Goal: Task Accomplishment & Management: Complete application form

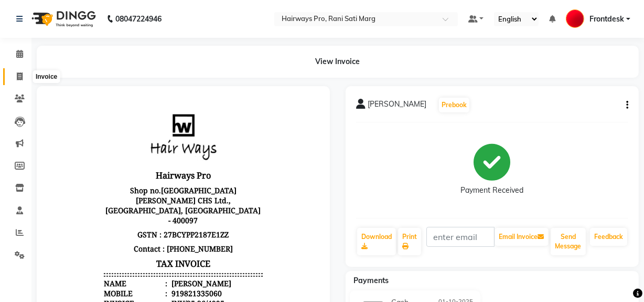
click at [17, 76] on icon at bounding box center [20, 76] width 6 height 8
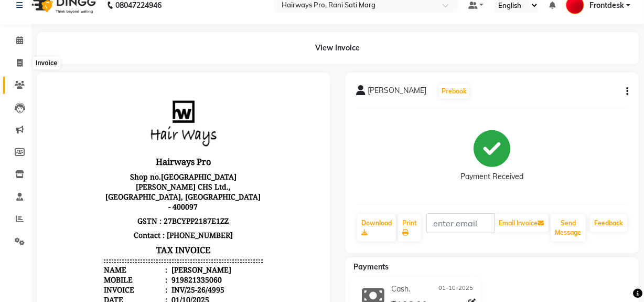
select select "service"
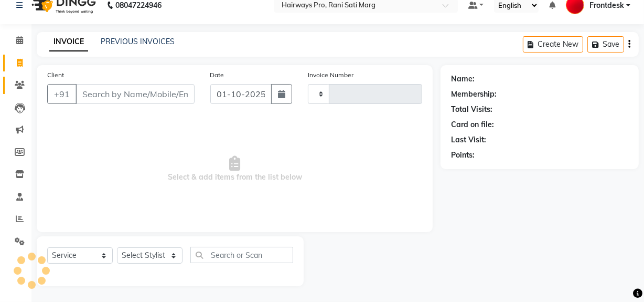
type input "3552"
select select "787"
drag, startPoint x: 160, startPoint y: 241, endPoint x: 161, endPoint y: 250, distance: 9.0
click at [160, 248] on div "Select Service Product Membership Package Voucher Prepaid Gift Card Select Styl…" at bounding box center [170, 261] width 267 height 50
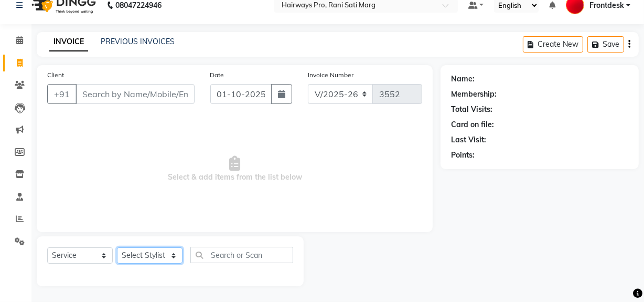
click at [163, 260] on select "Select Stylist ABID DANISH Faiz [PERSON_NAME] Frontdesk INTEZAR [PERSON_NAME] […" at bounding box center [150, 255] width 66 height 16
select select "13192"
click at [117, 247] on select "Select Stylist ABID DANISH Faiz [PERSON_NAME] Frontdesk INTEZAR [PERSON_NAME] […" at bounding box center [150, 255] width 66 height 16
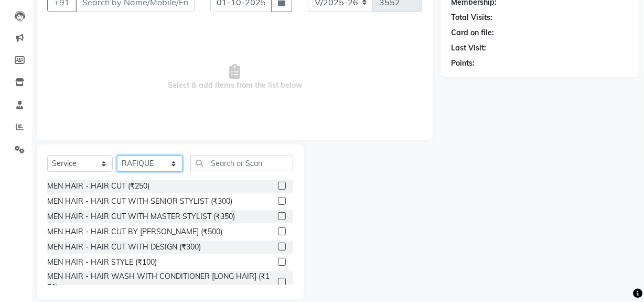
scroll to position [109, 0]
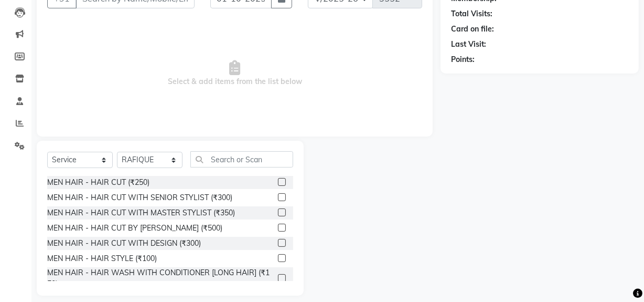
click at [278, 195] on label at bounding box center [282, 197] width 8 height 8
click at [278, 195] on input "checkbox" at bounding box center [281, 197] width 7 height 7
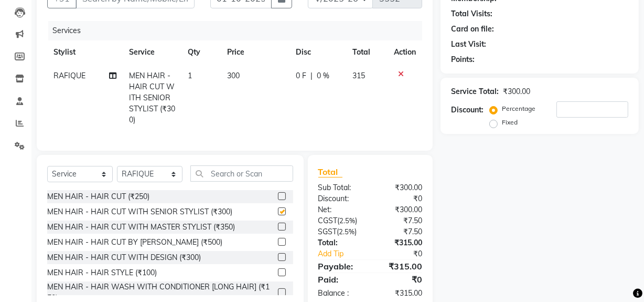
scroll to position [47, 0]
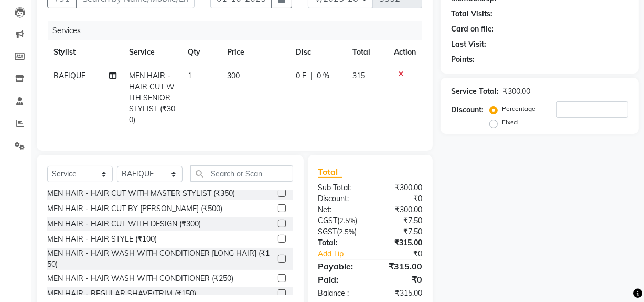
checkbox input "false"
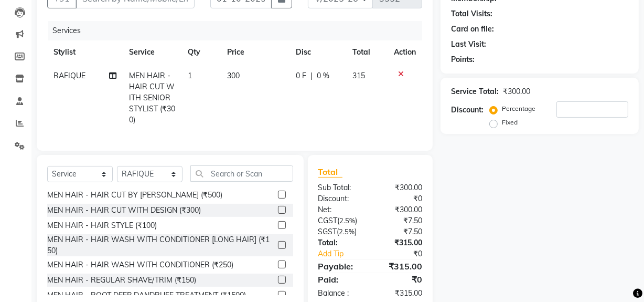
click at [278, 283] on label at bounding box center [282, 279] width 8 height 8
click at [278, 283] on input "checkbox" at bounding box center [281, 279] width 7 height 7
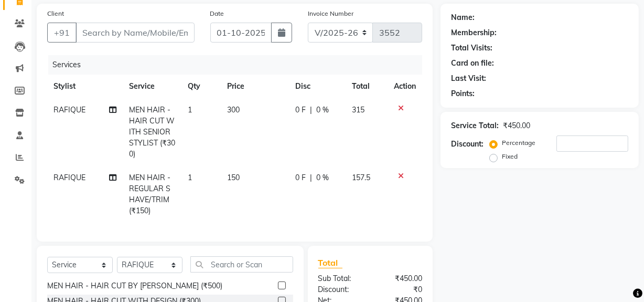
scroll to position [3, 0]
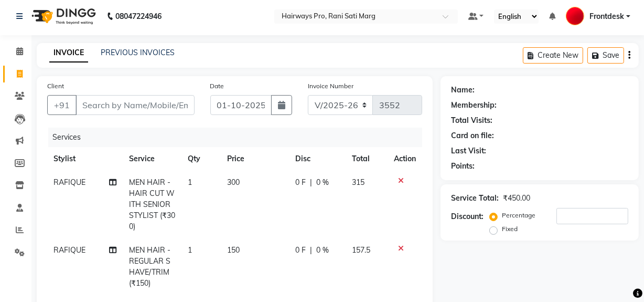
checkbox input "false"
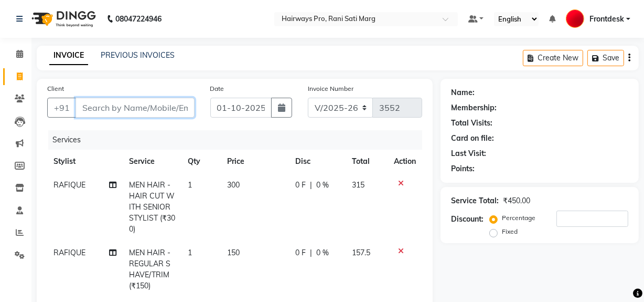
click at [160, 108] on input "Client" at bounding box center [135, 108] width 119 height 20
type input "M"
type input "0"
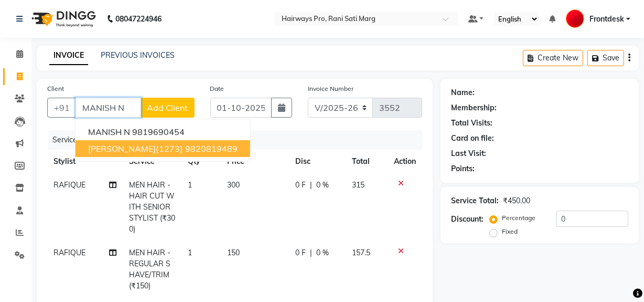
click at [162, 145] on span "MANISH NEHARIYA{1273}" at bounding box center [135, 148] width 95 height 10
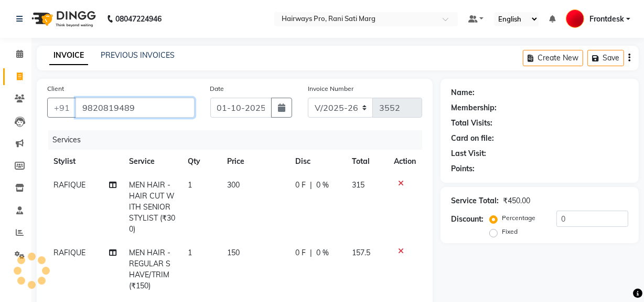
type input "9820819489"
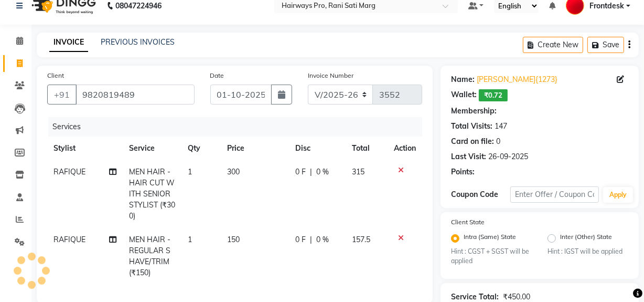
scroll to position [5, 0]
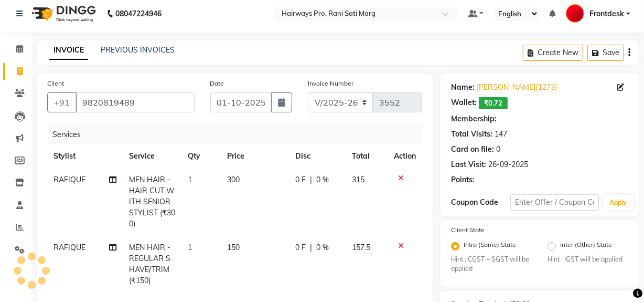
select select "1: Object"
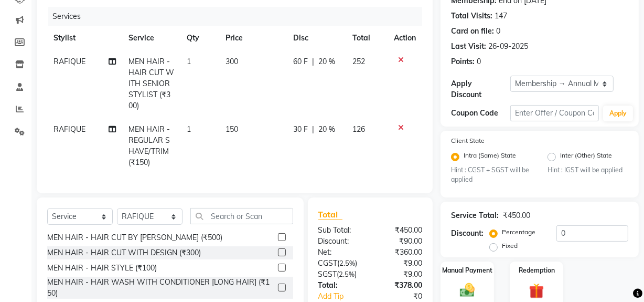
scroll to position [196, 0]
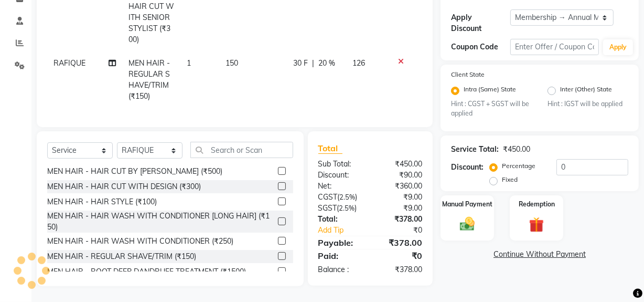
type input "20"
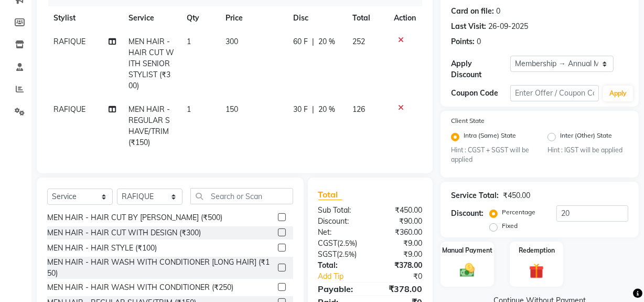
scroll to position [5, 0]
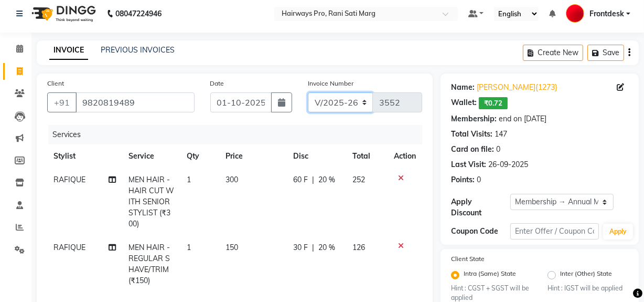
click at [358, 99] on select "INV/25-26 V/2025-26" at bounding box center [341, 102] width 66 height 20
select select "6960"
click at [308, 92] on select "INV/25-26 V/2025-26" at bounding box center [341, 102] width 66 height 20
type input "4996"
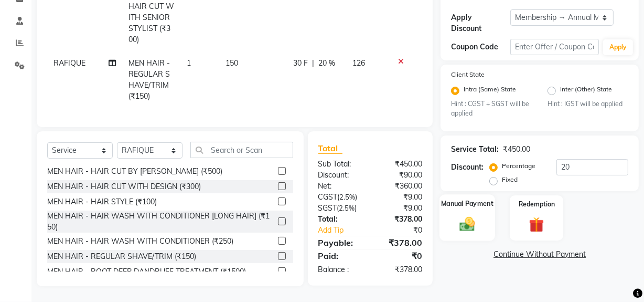
click at [461, 222] on img at bounding box center [467, 224] width 25 height 18
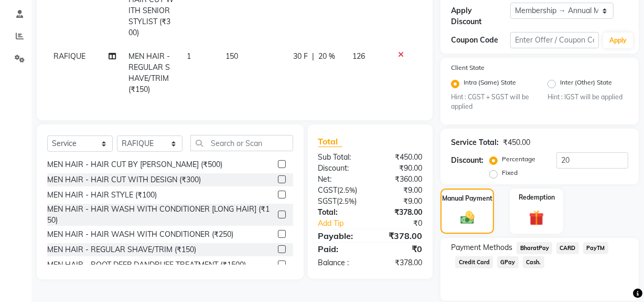
click at [529, 261] on span "Cash." at bounding box center [534, 262] width 22 height 12
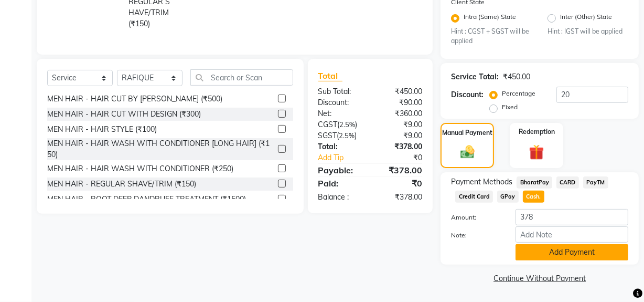
click at [529, 244] on button "Add Payment" at bounding box center [571, 252] width 113 height 16
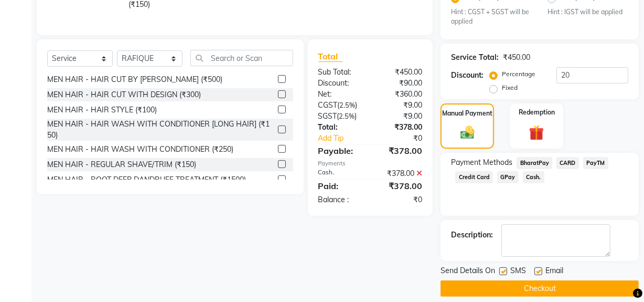
scroll to position [292, 0]
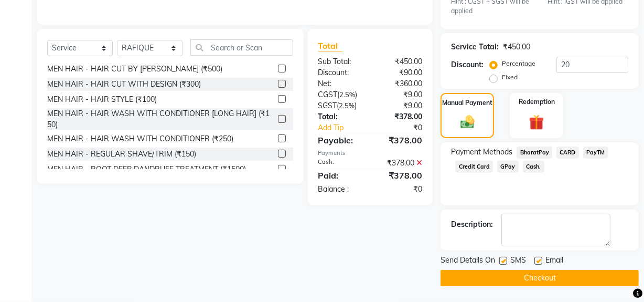
click at [500, 260] on label at bounding box center [503, 260] width 8 height 8
click at [500, 260] on input "checkbox" at bounding box center [502, 260] width 7 height 7
checkbox input "false"
click at [500, 272] on button "Checkout" at bounding box center [539, 278] width 198 height 16
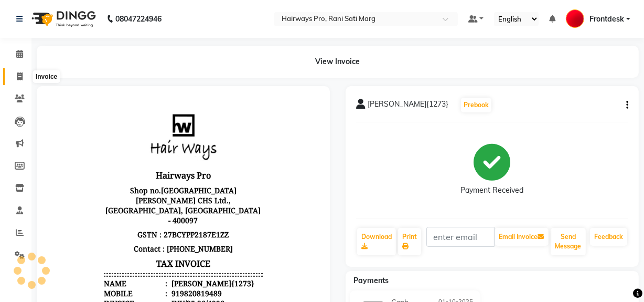
click at [20, 79] on icon at bounding box center [20, 76] width 6 height 8
select select "service"
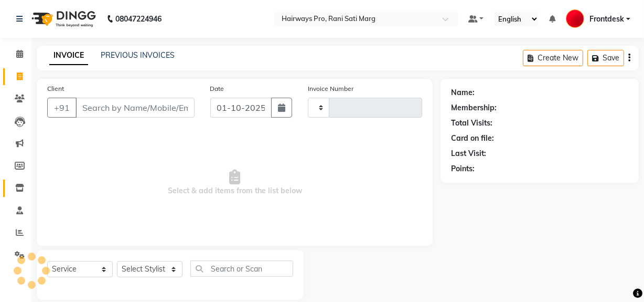
scroll to position [14, 0]
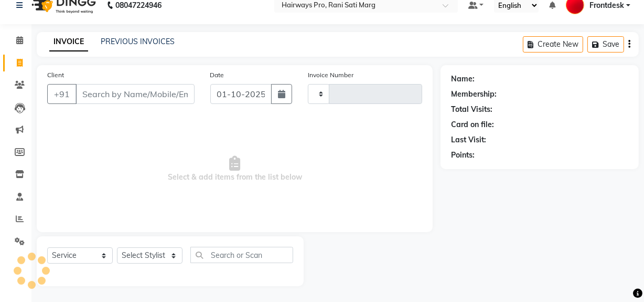
type input "3552"
select select "787"
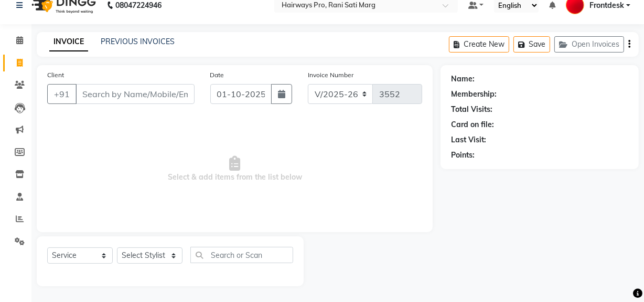
click at [359, 184] on span "Select & add items from the list below" at bounding box center [234, 168] width 375 height 105
click at [17, 63] on icon at bounding box center [20, 63] width 6 height 8
select select "service"
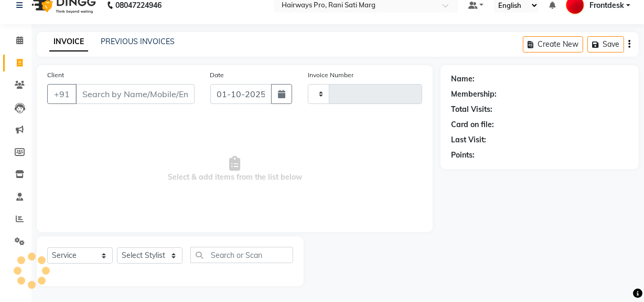
type input "3552"
select select "787"
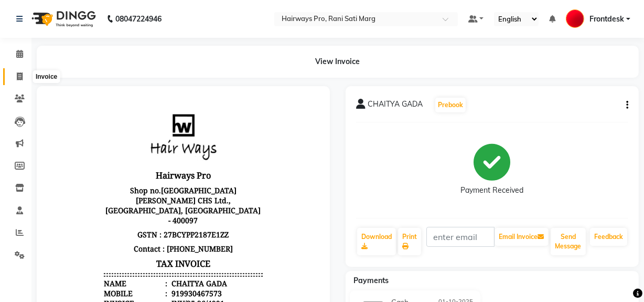
click at [13, 77] on span at bounding box center [19, 77] width 18 height 12
select select "787"
select select "service"
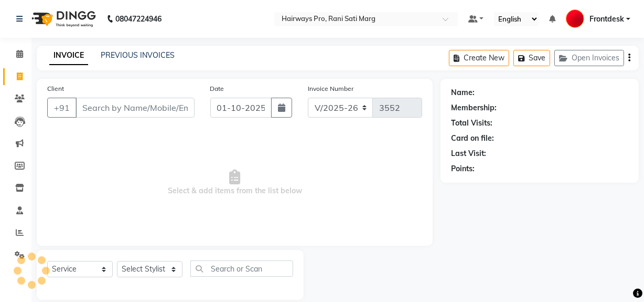
scroll to position [14, 0]
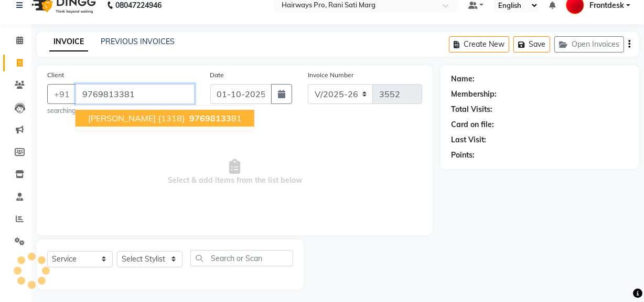
type input "9769813381"
select select "1: Object"
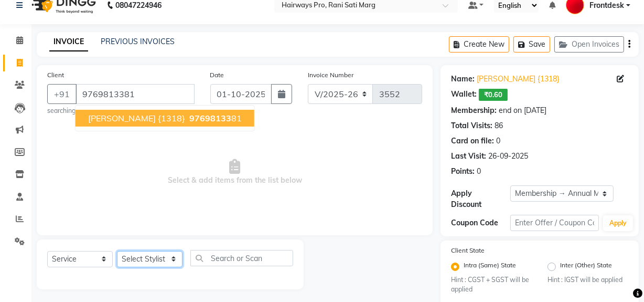
drag, startPoint x: 149, startPoint y: 266, endPoint x: 150, endPoint y: 260, distance: 6.3
click at [150, 260] on select "Select Stylist ABID DANISH Faiz [PERSON_NAME] Frontdesk INTEZAR [PERSON_NAME] […" at bounding box center [150, 259] width 66 height 16
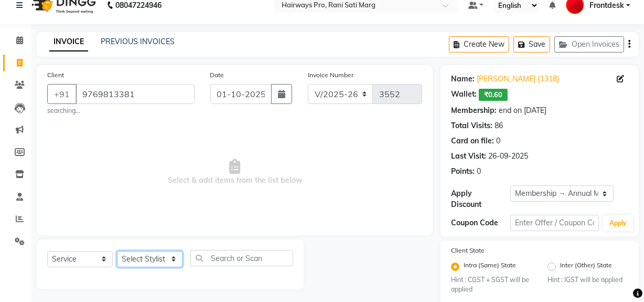
select select "17690"
click at [117, 251] on select "Select Stylist ABID DANISH Faiz [PERSON_NAME] Frontdesk INTEZAR [PERSON_NAME] […" at bounding box center [150, 259] width 66 height 16
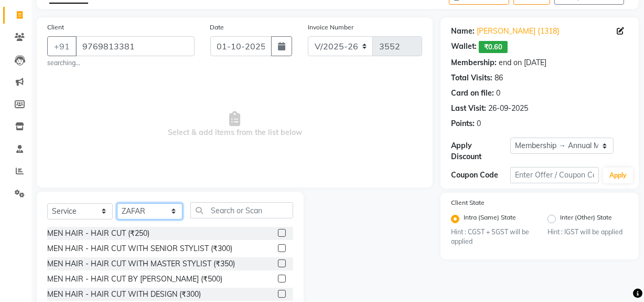
scroll to position [122, 0]
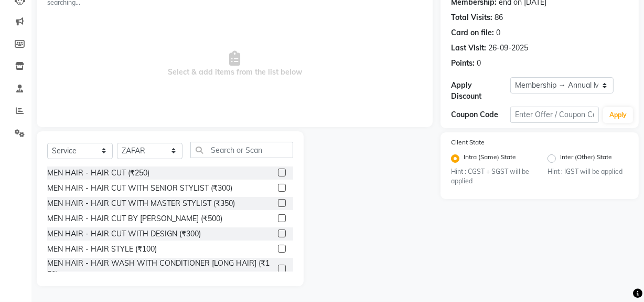
click at [278, 202] on label at bounding box center [282, 203] width 8 height 8
click at [278, 202] on input "checkbox" at bounding box center [281, 203] width 7 height 7
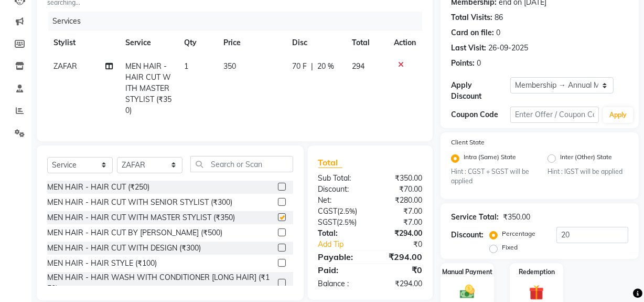
checkbox input "false"
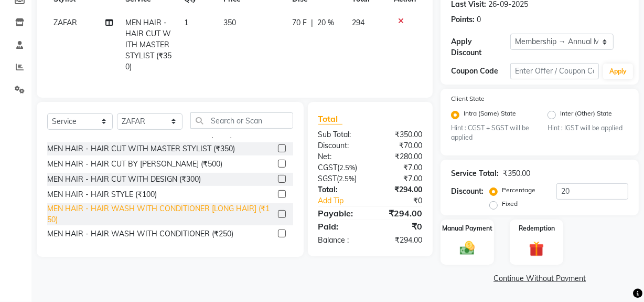
scroll to position [47, 0]
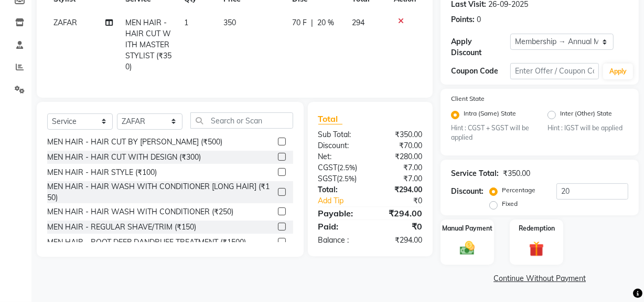
drag, startPoint x: 276, startPoint y: 234, endPoint x: 284, endPoint y: 229, distance: 9.2
click at [278, 230] on label at bounding box center [282, 226] width 8 height 8
click at [278, 230] on input "checkbox" at bounding box center [281, 226] width 7 height 7
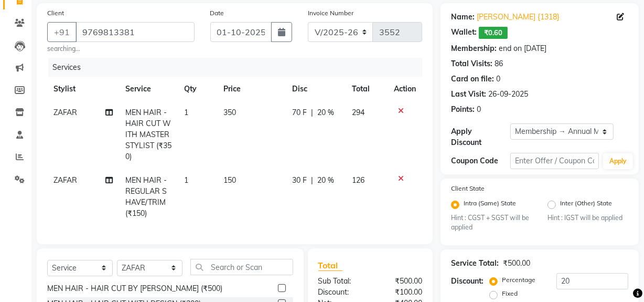
scroll to position [9, 0]
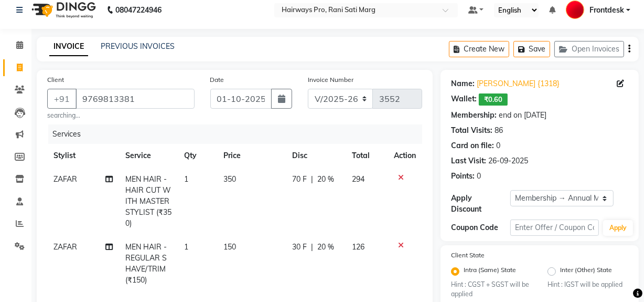
checkbox input "false"
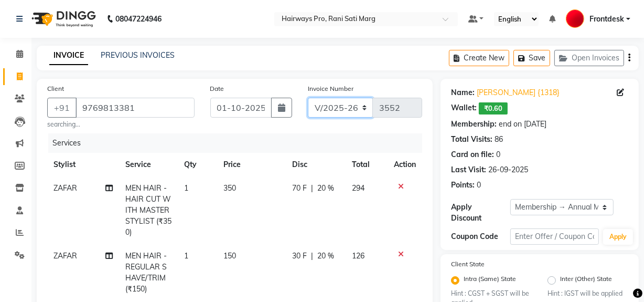
click at [351, 109] on select "INV/25-26 V/2025-26" at bounding box center [341, 108] width 66 height 20
select select "6960"
click at [308, 98] on select "INV/25-26 V/2025-26" at bounding box center [341, 108] width 66 height 20
type input "4997"
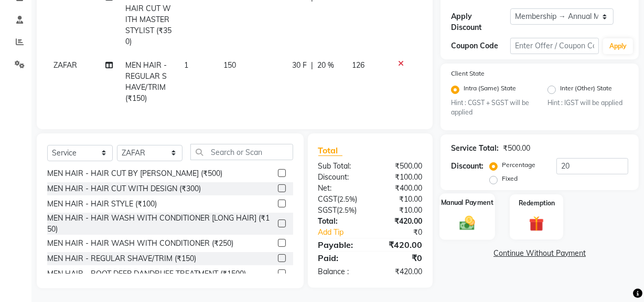
click at [461, 228] on img at bounding box center [467, 223] width 25 height 18
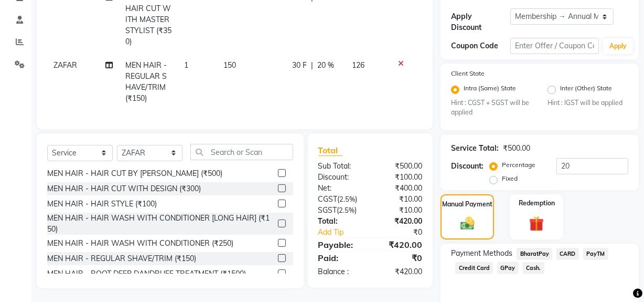
click at [532, 266] on span "Cash." at bounding box center [534, 268] width 22 height 12
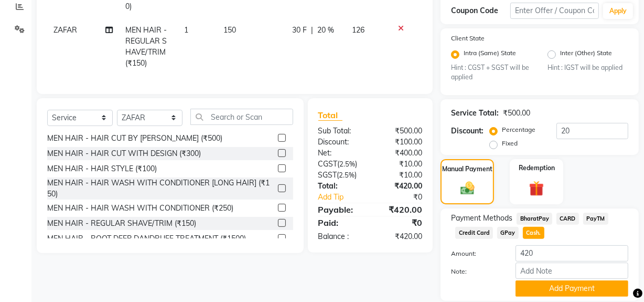
scroll to position [262, 0]
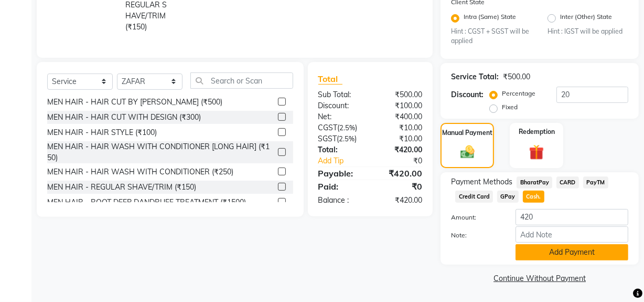
click at [534, 255] on button "Add Payment" at bounding box center [571, 252] width 113 height 16
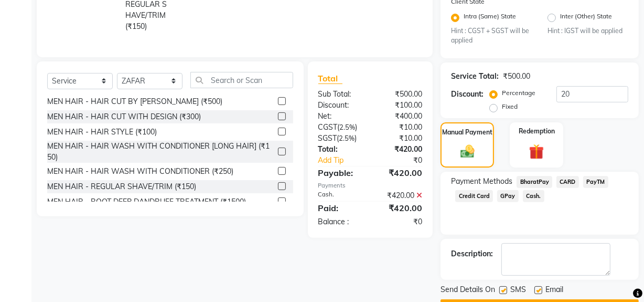
click at [503, 289] on label at bounding box center [503, 290] width 8 height 8
click at [503, 289] on input "checkbox" at bounding box center [502, 290] width 7 height 7
checkbox input "false"
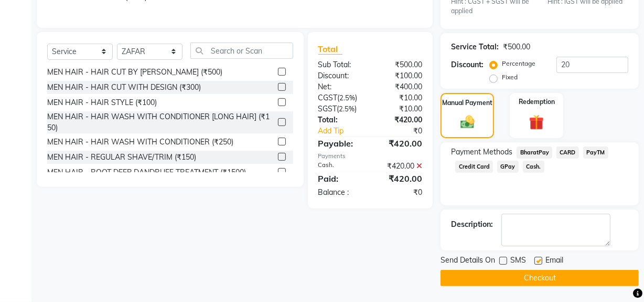
click at [507, 276] on button "Checkout" at bounding box center [539, 278] width 198 height 16
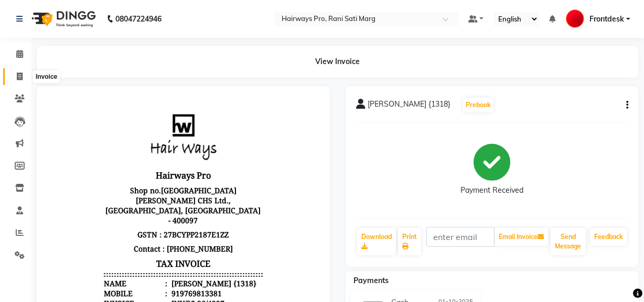
click at [19, 74] on icon at bounding box center [20, 76] width 6 height 8
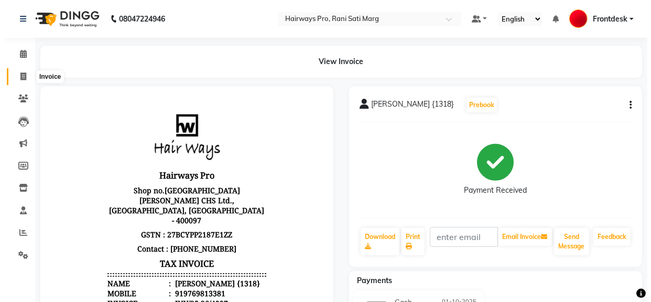
scroll to position [14, 0]
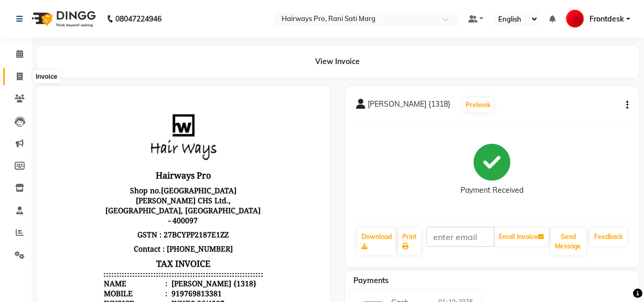
select select "service"
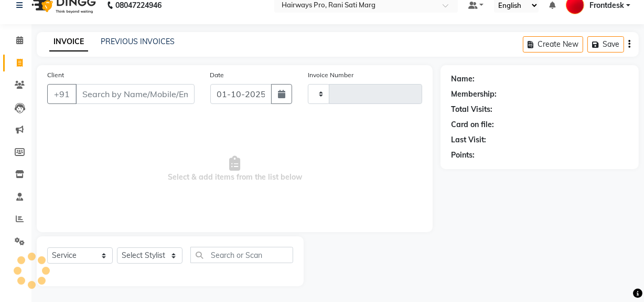
type input "3552"
select select "787"
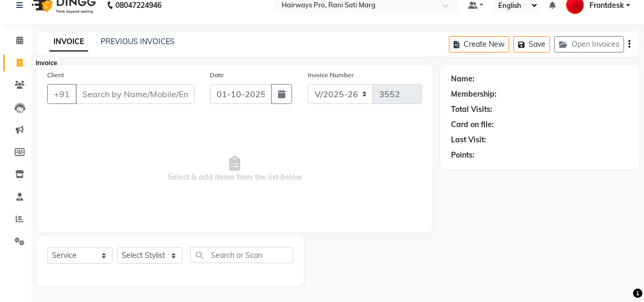
click at [19, 61] on icon at bounding box center [20, 63] width 6 height 8
select select "service"
type input "3552"
select select "787"
click at [166, 94] on input "Client" at bounding box center [135, 94] width 119 height 20
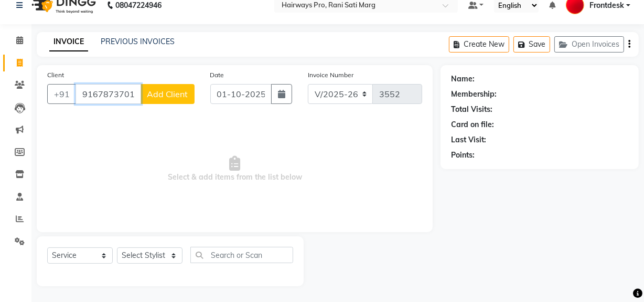
type input "9167873701"
click at [166, 94] on span "Add Client" at bounding box center [167, 94] width 41 height 10
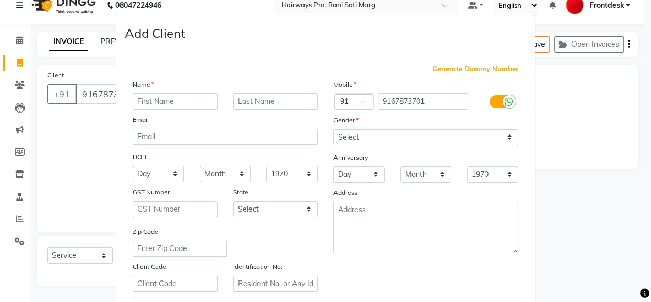
click at [174, 97] on input "text" at bounding box center [175, 101] width 85 height 16
type input "[PERSON_NAME]"
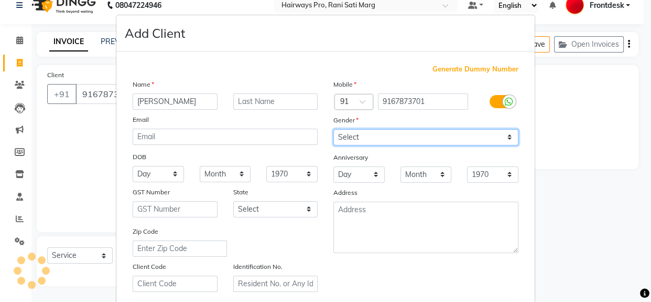
drag, startPoint x: 349, startPoint y: 137, endPoint x: 348, endPoint y: 144, distance: 6.3
click at [349, 137] on select "Select [DEMOGRAPHIC_DATA] [DEMOGRAPHIC_DATA] Other Prefer Not To Say" at bounding box center [426, 137] width 185 height 16
select select "[DEMOGRAPHIC_DATA]"
click at [334, 129] on select "Select [DEMOGRAPHIC_DATA] [DEMOGRAPHIC_DATA] Other Prefer Not To Say" at bounding box center [426, 137] width 185 height 16
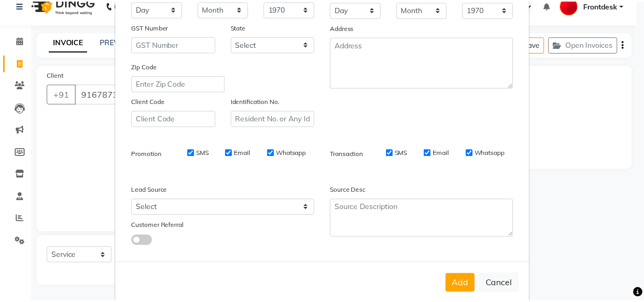
scroll to position [185, 0]
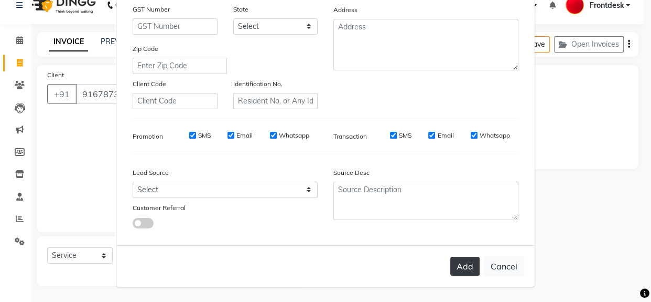
click at [453, 268] on button "Add" at bounding box center [464, 265] width 29 height 19
select select
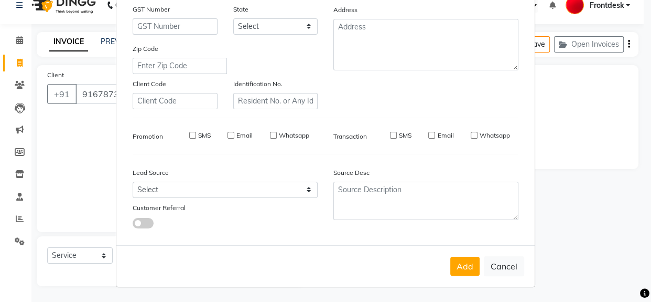
select select
checkbox input "false"
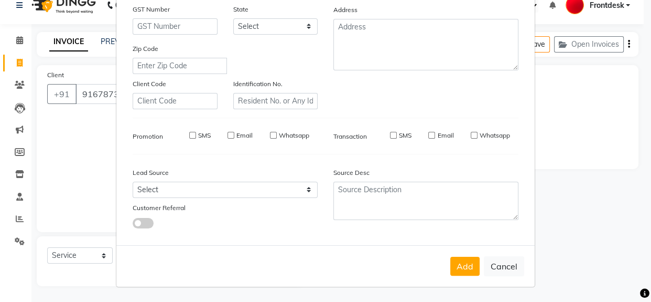
checkbox input "false"
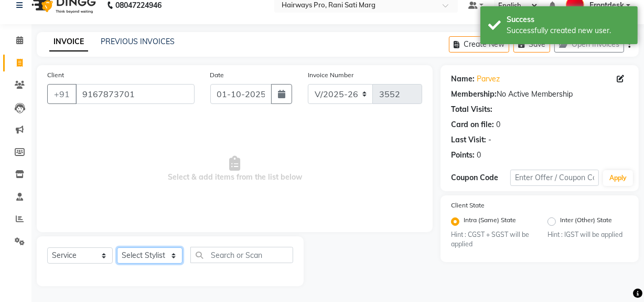
click at [130, 251] on select "Select Stylist ABID DANISH Faiz [PERSON_NAME] Frontdesk INTEZAR [PERSON_NAME] […" at bounding box center [150, 255] width 66 height 16
select select "17690"
click at [117, 247] on select "Select Stylist ABID DANISH Faiz [PERSON_NAME] Frontdesk INTEZAR [PERSON_NAME] […" at bounding box center [150, 255] width 66 height 16
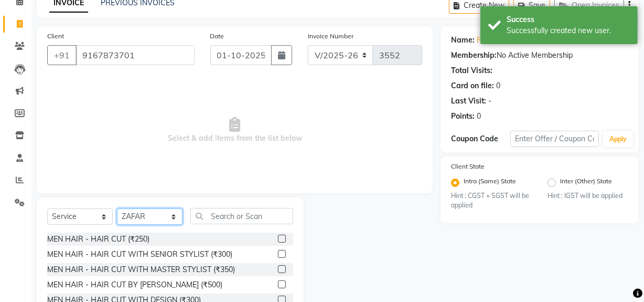
scroll to position [119, 0]
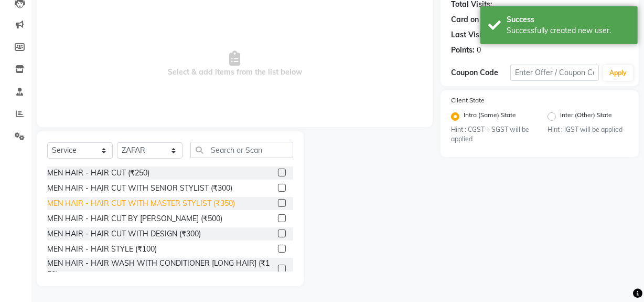
click at [140, 198] on div "MEN HAIR - HAIR CUT WITH MASTER STYLIST (₹350)" at bounding box center [141, 203] width 188 height 11
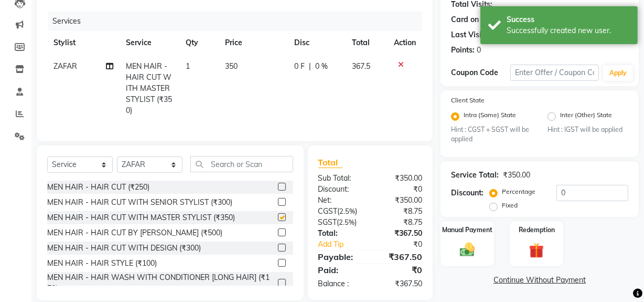
checkbox input "false"
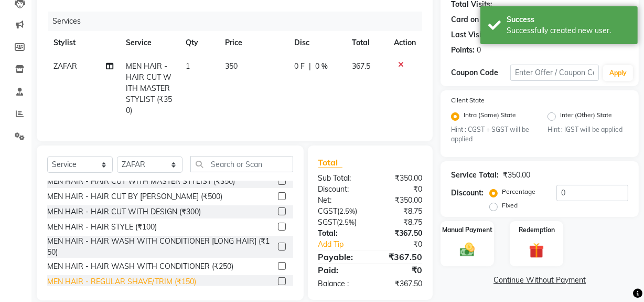
scroll to position [95, 0]
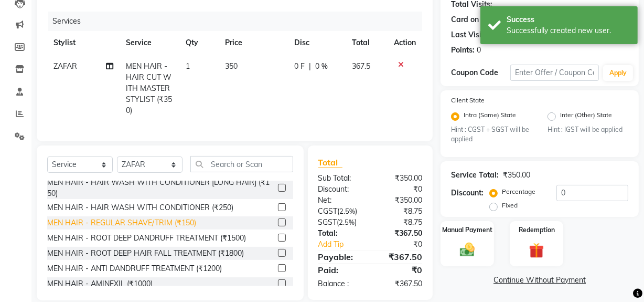
click at [159, 228] on div "MEN HAIR - REGULAR SHAVE/TRIM (₹150)" at bounding box center [121, 222] width 149 height 11
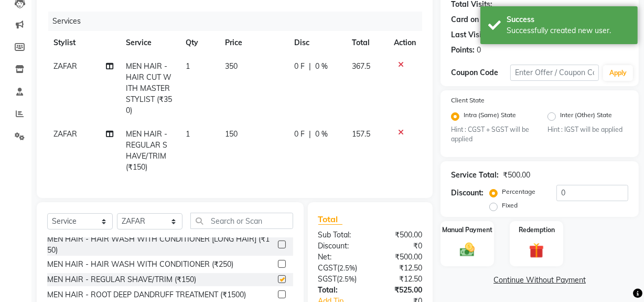
checkbox input "false"
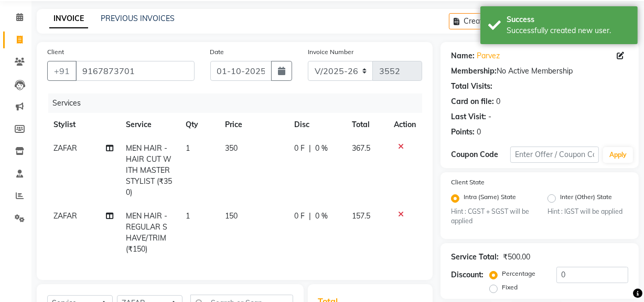
scroll to position [0, 0]
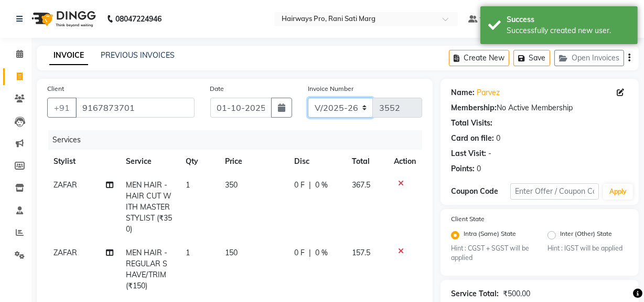
drag, startPoint x: 331, startPoint y: 100, endPoint x: 331, endPoint y: 114, distance: 14.2
click at [331, 100] on select "INV/25-26 V/2025-26" at bounding box center [341, 108] width 66 height 20
select select "6960"
click at [308, 98] on select "INV/25-26 V/2025-26" at bounding box center [341, 108] width 66 height 20
type input "4998"
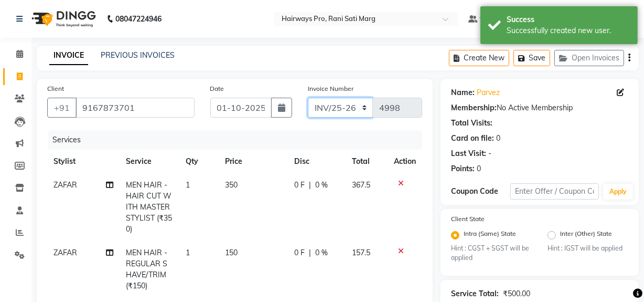
drag, startPoint x: 333, startPoint y: 102, endPoint x: 333, endPoint y: 117, distance: 15.2
click at [333, 102] on select "INV/25-26 V/2025-26" at bounding box center [341, 108] width 66 height 20
click at [308, 98] on select "INV/25-26 V/2025-26" at bounding box center [341, 108] width 66 height 20
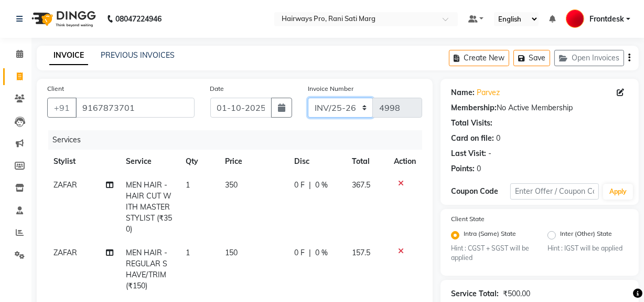
click at [338, 111] on select "INV/25-26 V/2025-26" at bounding box center [341, 108] width 66 height 20
select select "787"
click at [308, 98] on select "INV/25-26 V/2025-26" at bounding box center [341, 108] width 66 height 20
type input "3552"
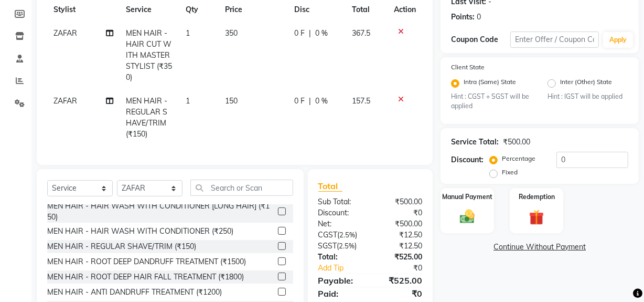
scroll to position [190, 0]
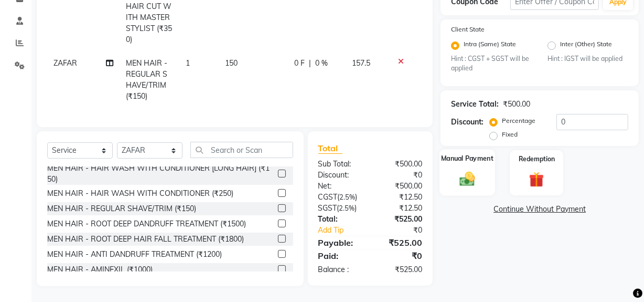
click at [481, 180] on div "Manual Payment" at bounding box center [467, 172] width 56 height 47
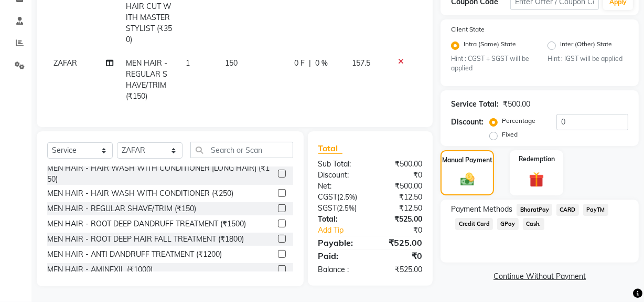
click at [510, 223] on span "GPay" at bounding box center [508, 224] width 22 height 12
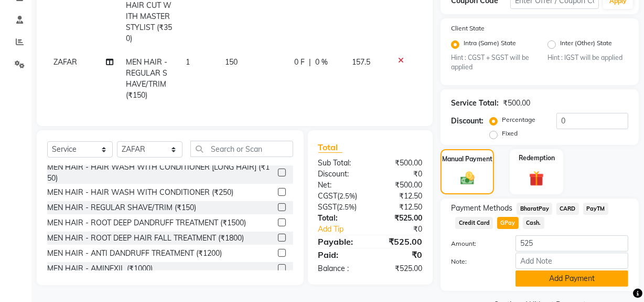
click at [537, 278] on button "Add Payment" at bounding box center [571, 278] width 113 height 16
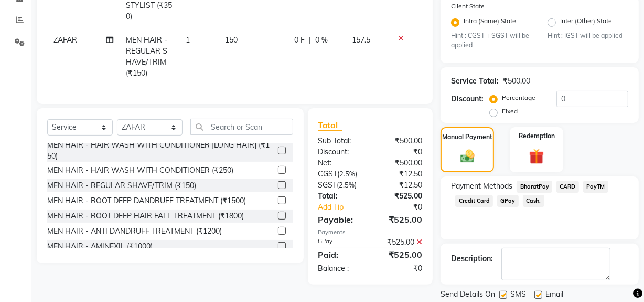
scroll to position [246, 0]
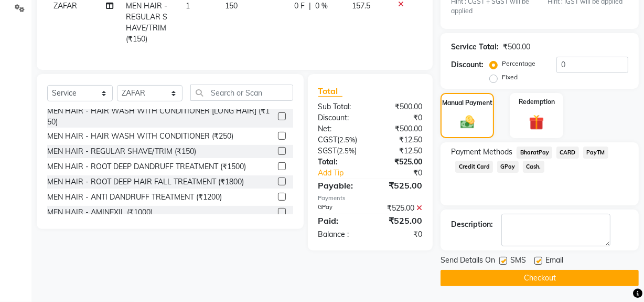
drag, startPoint x: 503, startPoint y: 258, endPoint x: 508, endPoint y: 273, distance: 15.8
click at [503, 260] on label at bounding box center [503, 260] width 8 height 8
click at [503, 260] on input "checkbox" at bounding box center [502, 260] width 7 height 7
checkbox input "false"
click at [508, 275] on button "Checkout" at bounding box center [539, 278] width 198 height 16
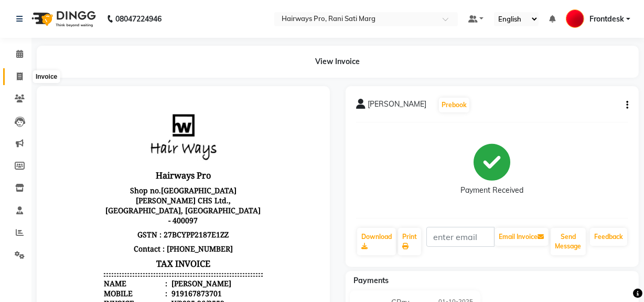
click at [22, 74] on icon at bounding box center [20, 76] width 6 height 8
select select "service"
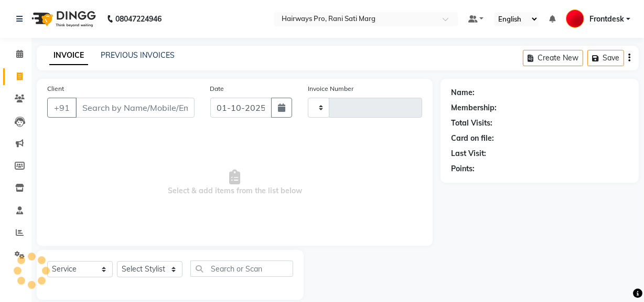
type input "3553"
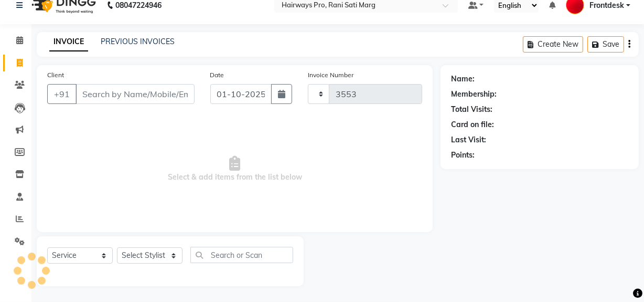
select select "787"
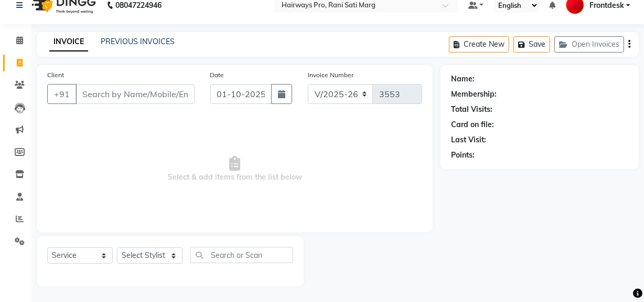
click at [105, 94] on input "Client" at bounding box center [135, 94] width 119 height 20
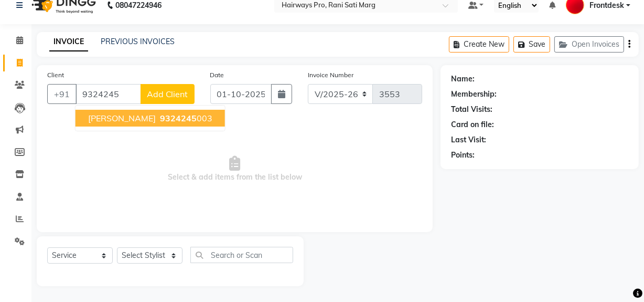
click at [133, 121] on span "[PERSON_NAME]" at bounding box center [122, 118] width 68 height 10
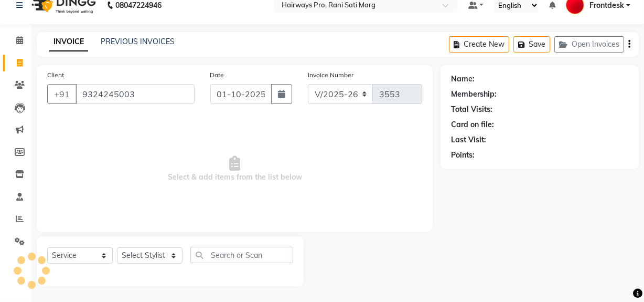
type input "9324245003"
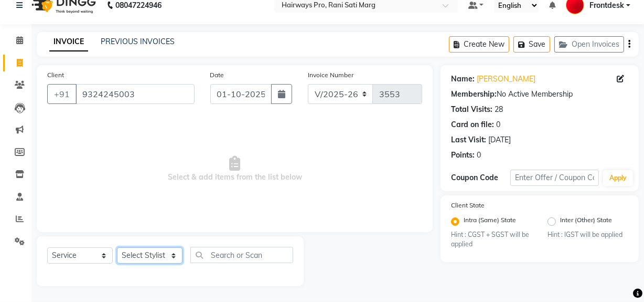
click at [152, 258] on select "Select Stylist ABID DANISH Faiz [PERSON_NAME] Frontdesk INTEZAR [PERSON_NAME] […" at bounding box center [150, 255] width 66 height 16
select select "13190"
click at [117, 247] on select "Select Stylist ABID DANISH Faiz [PERSON_NAME] Frontdesk INTEZAR [PERSON_NAME] […" at bounding box center [150, 255] width 66 height 16
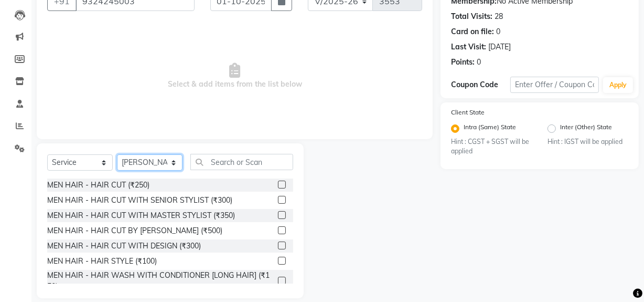
scroll to position [119, 0]
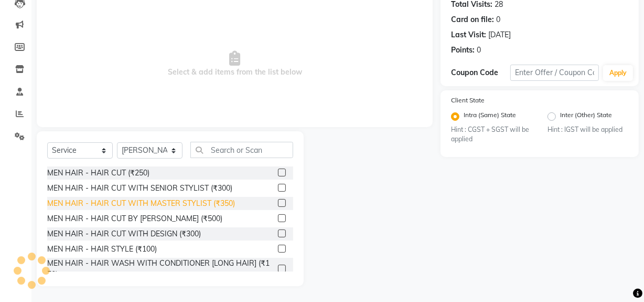
click at [138, 201] on div "MEN HAIR - HAIR CUT WITH MASTER STYLIST (₹350)" at bounding box center [141, 203] width 188 height 11
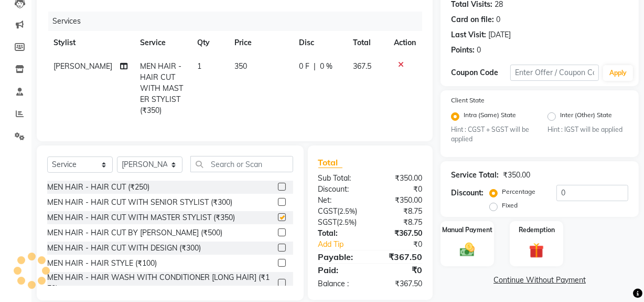
checkbox input "false"
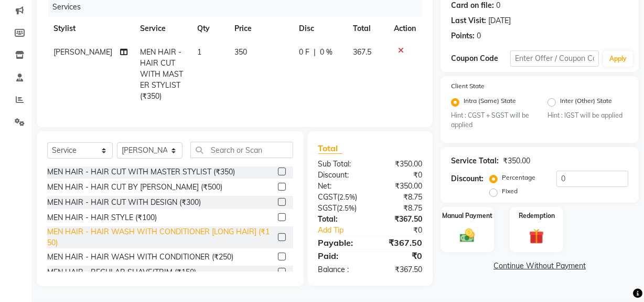
scroll to position [47, 0]
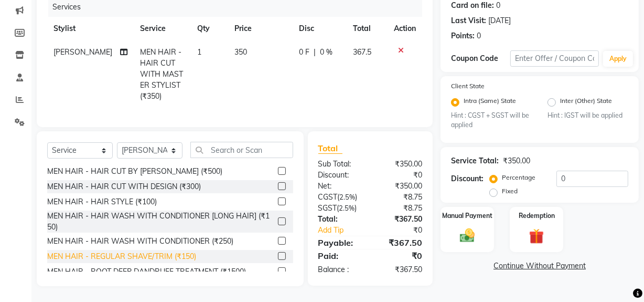
click at [157, 257] on div "MEN HAIR - REGULAR SHAVE/TRIM (₹150)" at bounding box center [121, 256] width 149 height 11
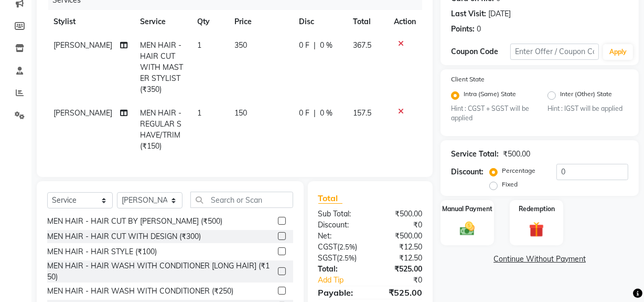
checkbox input "false"
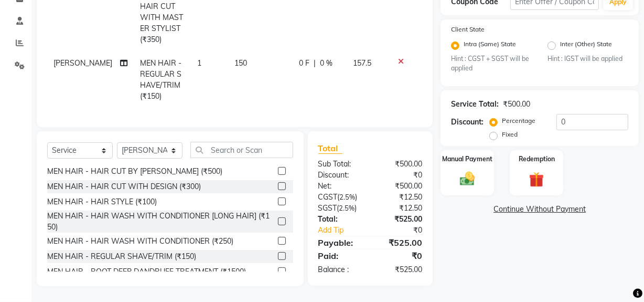
scroll to position [5, 0]
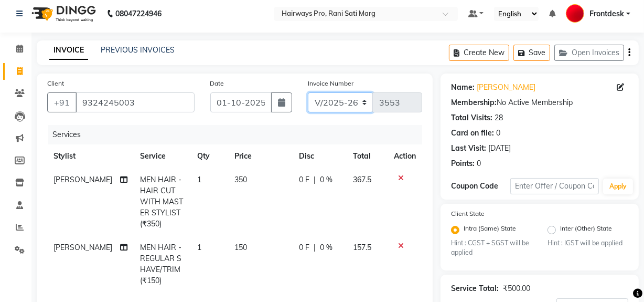
click at [342, 104] on select "INV/25-26 V/2025-26" at bounding box center [341, 102] width 66 height 20
select select "6960"
click at [308, 92] on select "INV/25-26 V/2025-26" at bounding box center [341, 102] width 66 height 20
type input "4998"
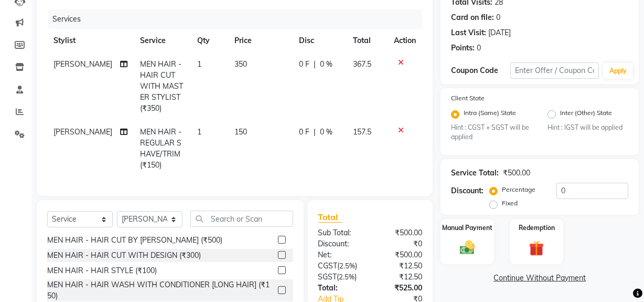
scroll to position [196, 0]
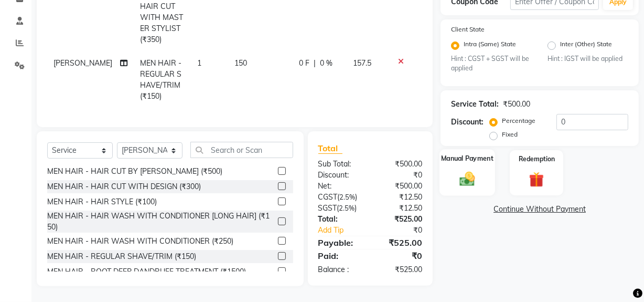
click at [470, 170] on img at bounding box center [467, 179] width 25 height 18
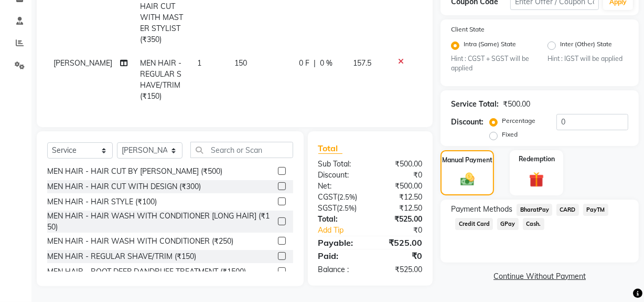
click at [526, 218] on span "Cash." at bounding box center [534, 224] width 22 height 12
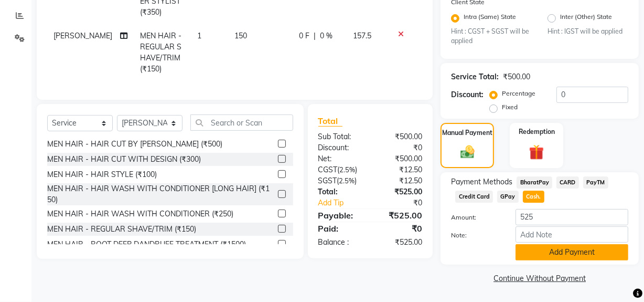
click at [549, 256] on button "Add Payment" at bounding box center [571, 252] width 113 height 16
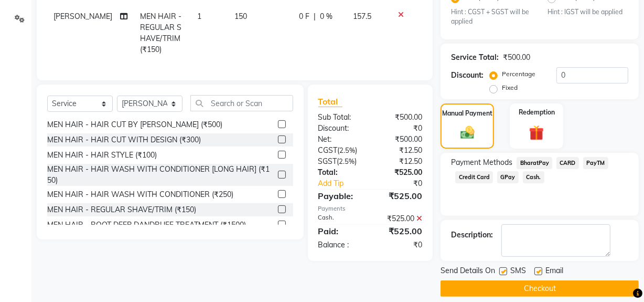
scroll to position [246, 0]
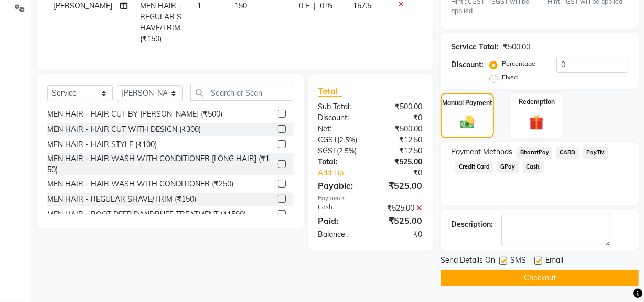
click at [504, 260] on label at bounding box center [503, 260] width 8 height 8
click at [504, 260] on input "checkbox" at bounding box center [502, 260] width 7 height 7
checkbox input "false"
click at [507, 283] on button "Checkout" at bounding box center [539, 278] width 198 height 16
